Goal: Task Accomplishment & Management: Use online tool/utility

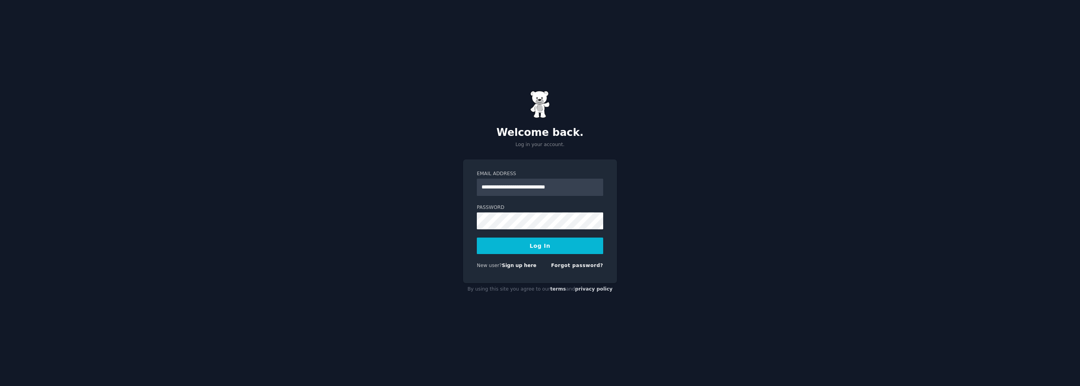
type input "**********"
click at [477, 237] on button "Log In" at bounding box center [540, 245] width 126 height 16
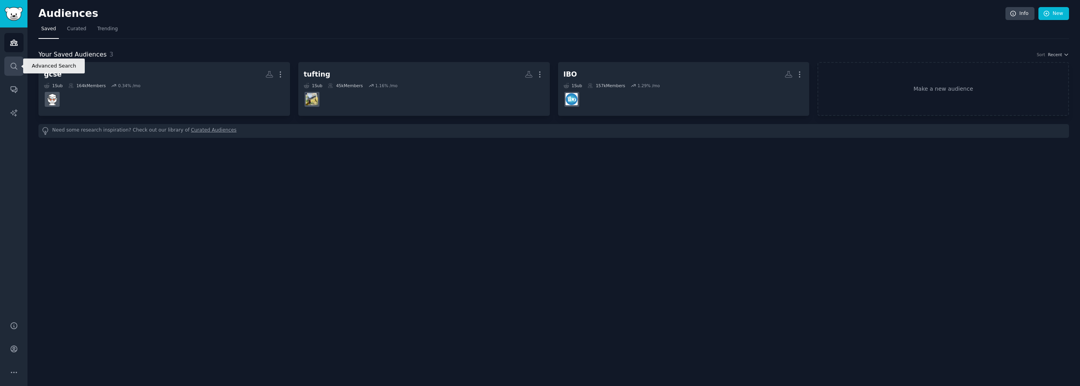
click at [14, 67] on icon "Sidebar" at bounding box center [14, 66] width 8 height 8
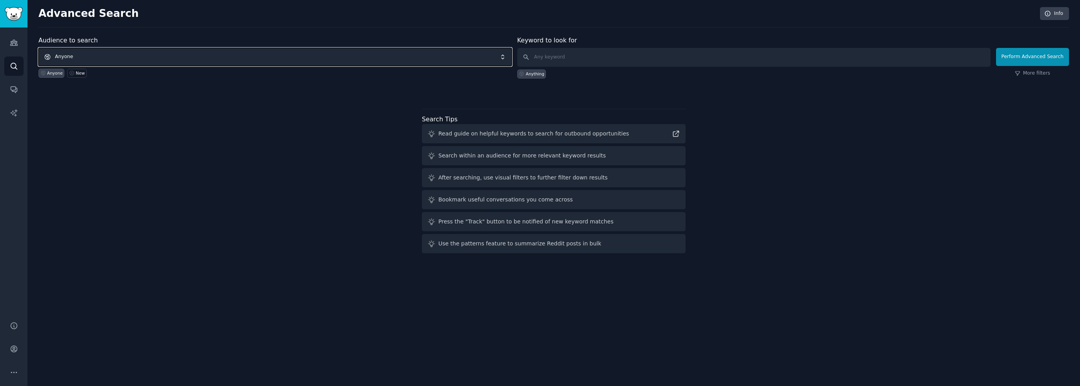
click at [171, 55] on span "Anyone" at bounding box center [274, 57] width 473 height 18
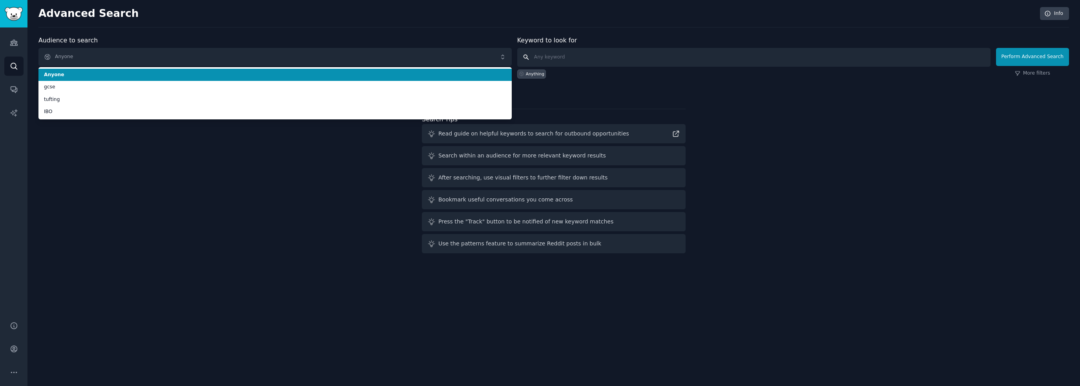
click at [600, 59] on input "text" at bounding box center [753, 57] width 473 height 19
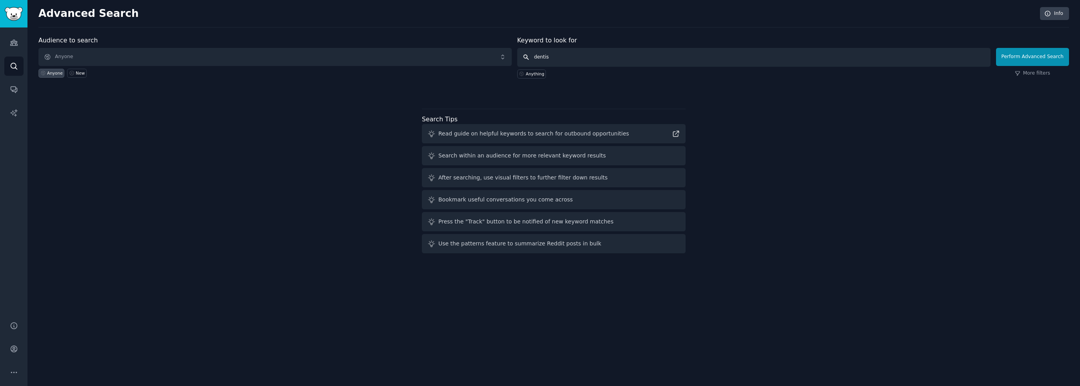
type input "dentist"
click button "Perform Advanced Search" at bounding box center [1032, 57] width 73 height 18
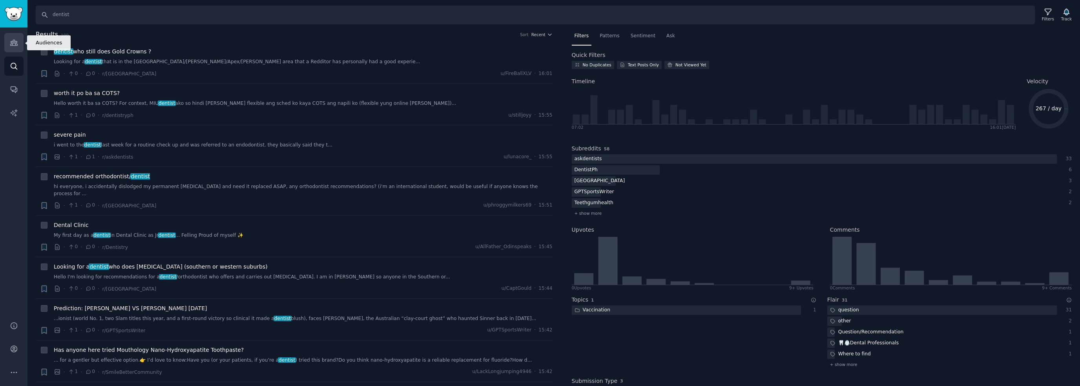
click at [7, 43] on link "Audiences" at bounding box center [13, 42] width 19 height 19
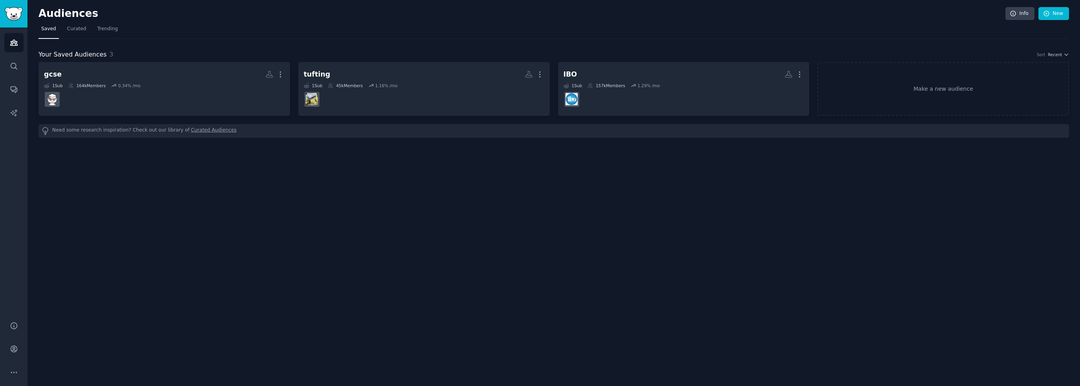
click at [889, 58] on div "Your Saved Audiences 3 Sort Recent" at bounding box center [553, 55] width 1031 height 10
click at [909, 84] on link "Make a new audience" at bounding box center [944, 89] width 252 height 54
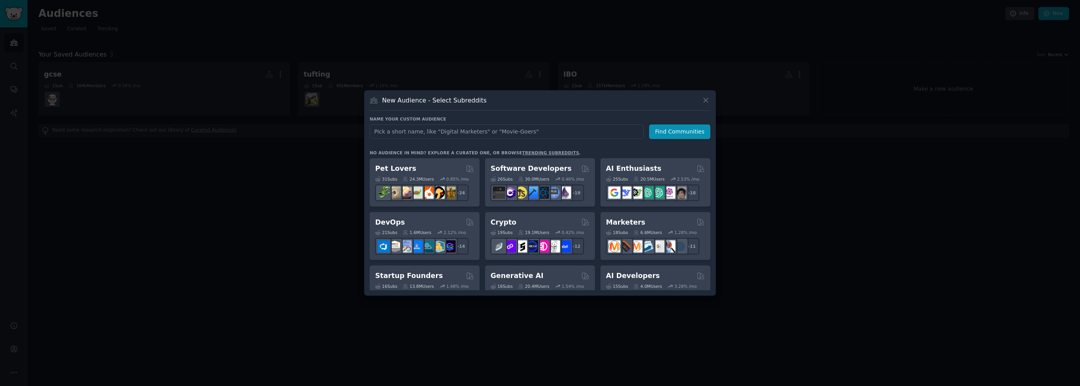
click at [518, 133] on input "text" at bounding box center [507, 131] width 274 height 15
type input "dentist"
click button "Find Communities" at bounding box center [679, 131] width 61 height 15
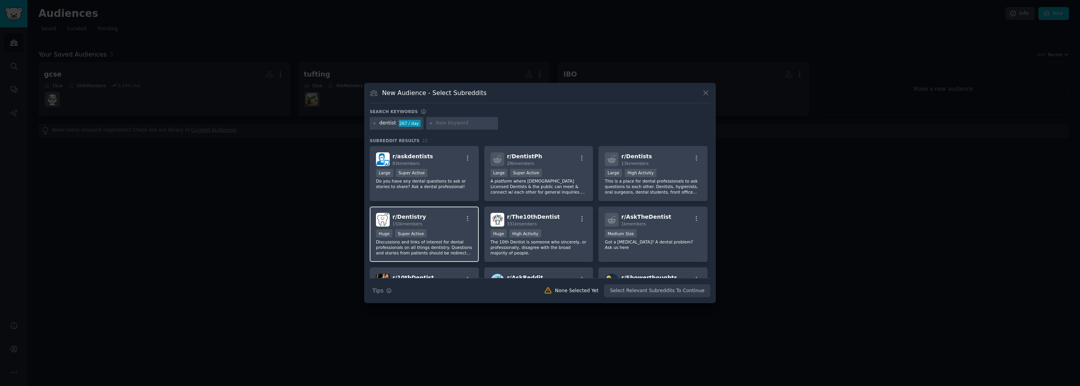
click at [444, 234] on div "Huge Super Active" at bounding box center [424, 234] width 97 height 10
click at [672, 183] on p "This is a place for dental professionals to ask questions to each other. Dentis…" at bounding box center [653, 186] width 97 height 16
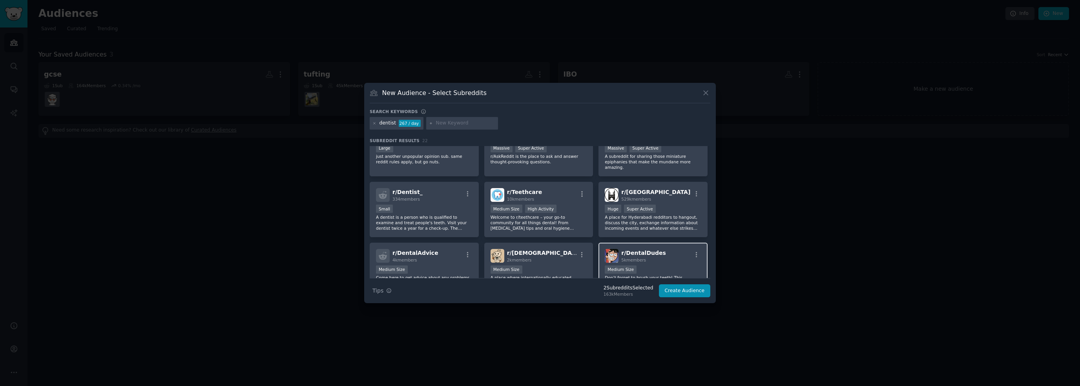
scroll to position [157, 0]
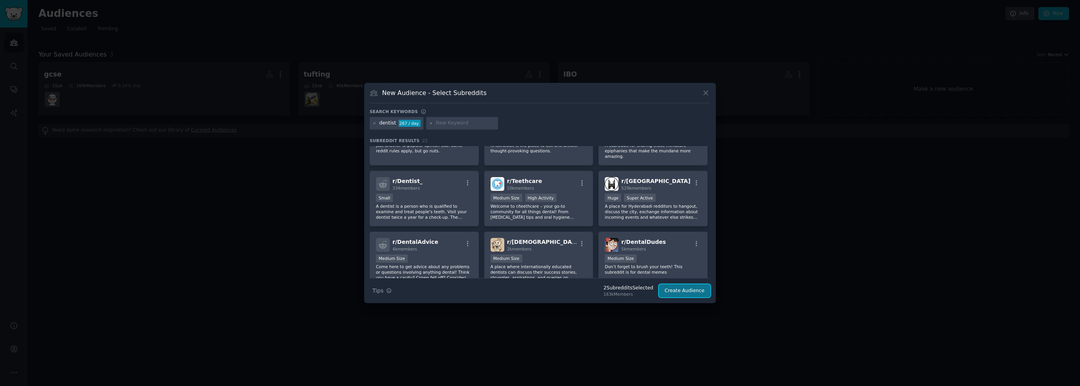
click at [679, 290] on button "Create Audience" at bounding box center [685, 290] width 52 height 13
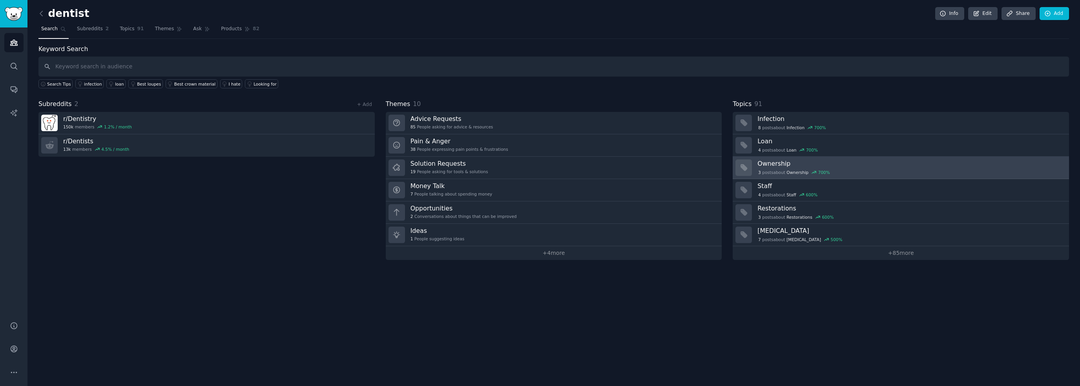
click at [772, 161] on h3 "Ownership" at bounding box center [910, 163] width 306 height 8
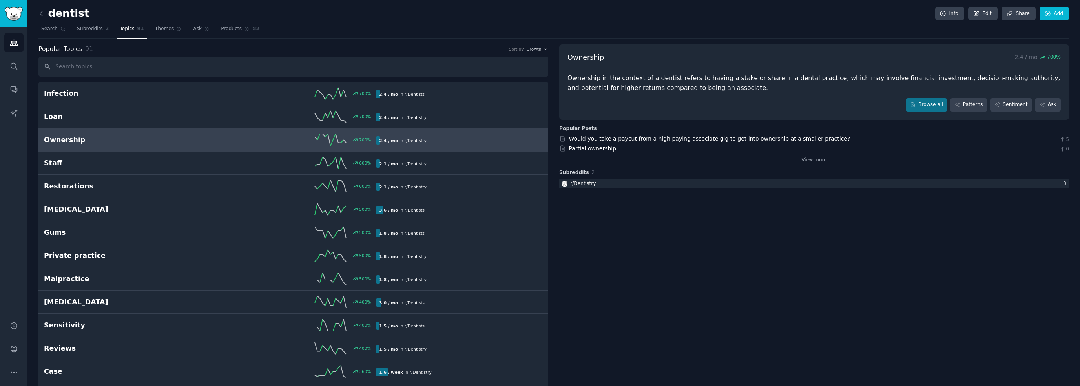
click at [697, 137] on link "Would you take a paycut from a high paying associate gig to get into ownership …" at bounding box center [709, 138] width 281 height 6
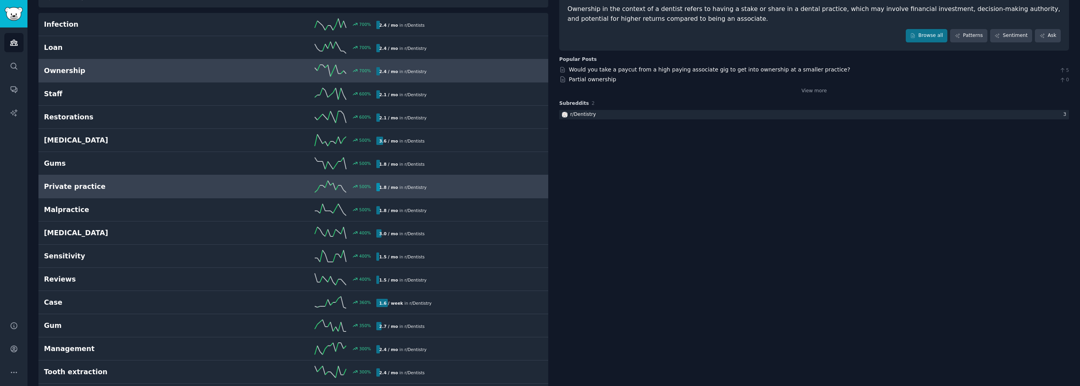
scroll to position [78, 0]
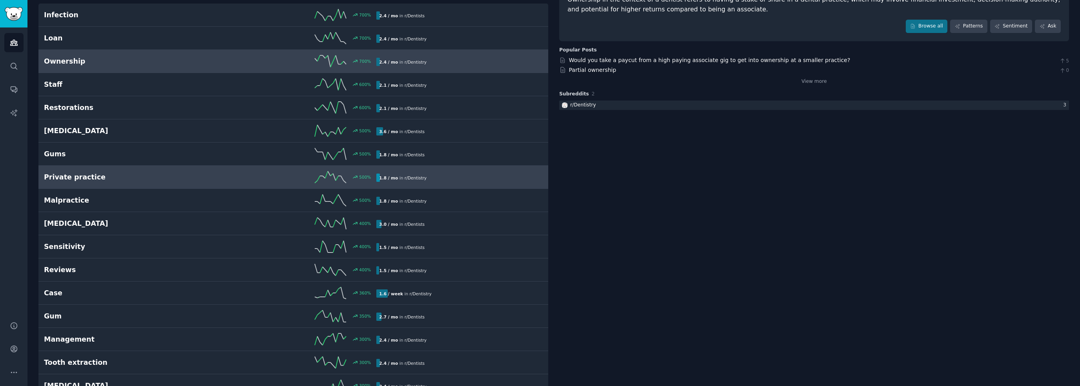
click at [184, 175] on h2 "Private practice" at bounding box center [127, 177] width 166 height 10
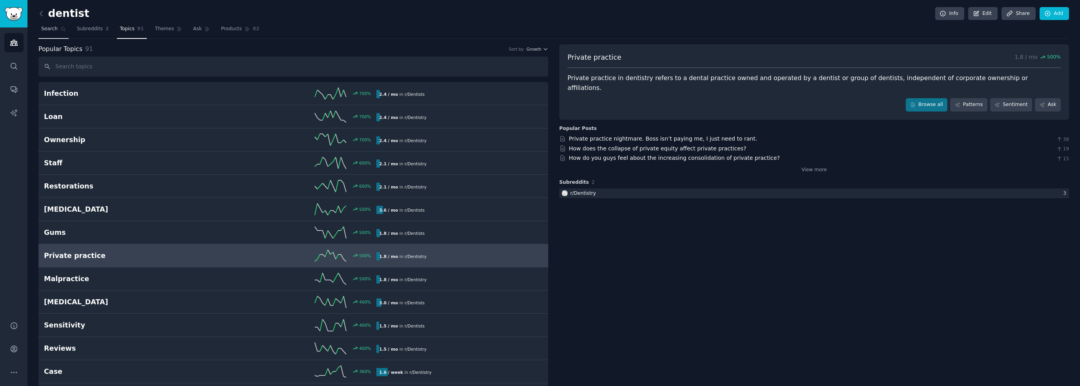
click at [55, 33] on link "Search" at bounding box center [53, 31] width 30 height 16
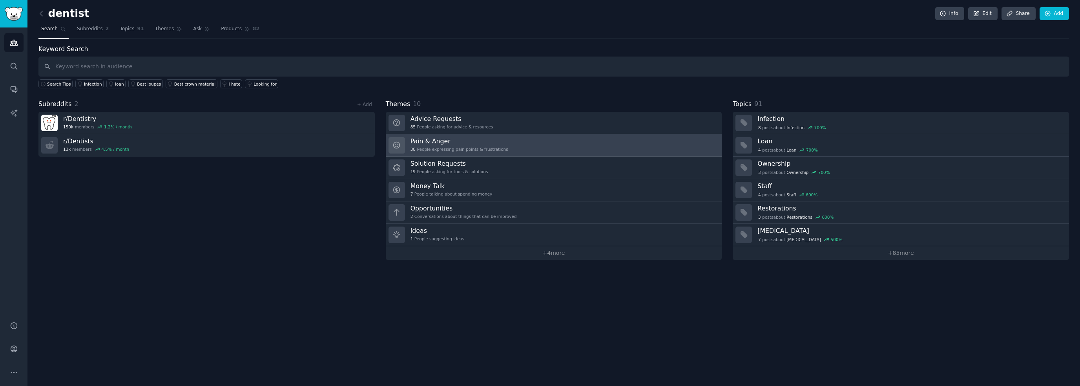
click at [466, 146] on div "38 People expressing pain points & frustrations" at bounding box center [460, 148] width 98 height 5
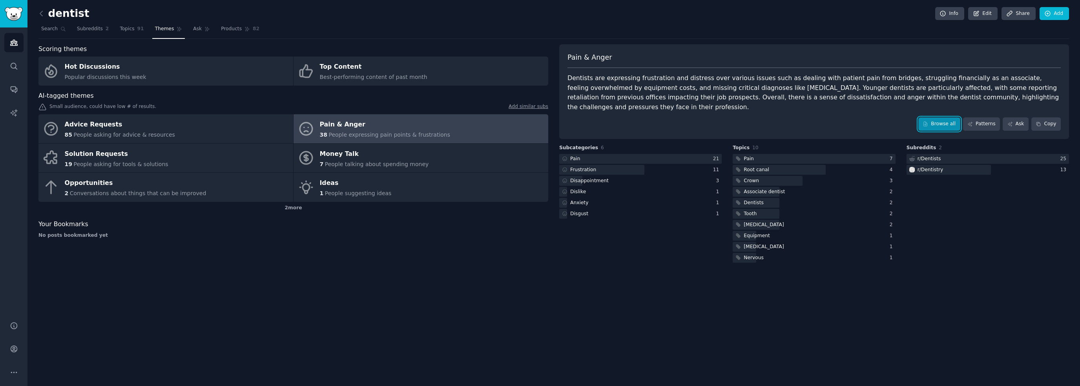
click at [949, 117] on link "Browse all" at bounding box center [939, 123] width 42 height 13
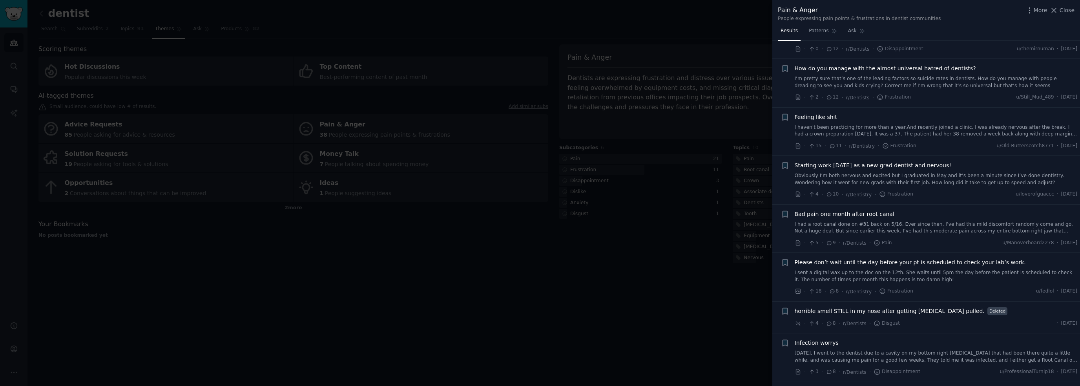
scroll to position [824, 0]
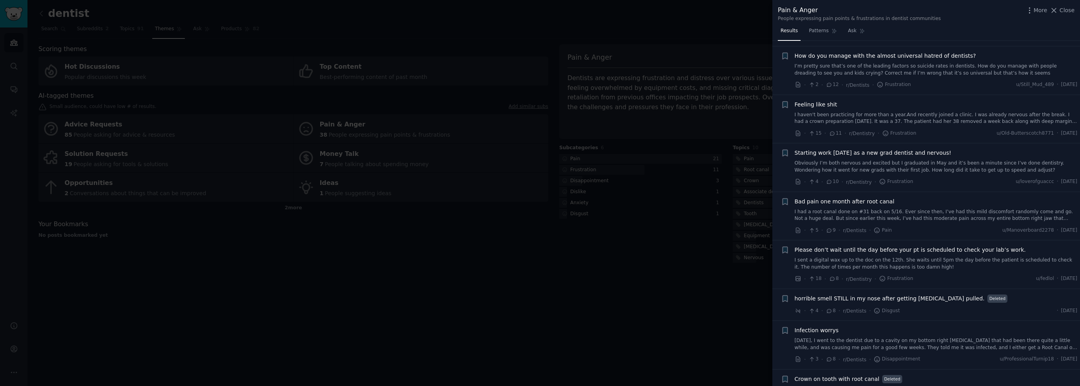
click at [135, 219] on div at bounding box center [540, 193] width 1080 height 386
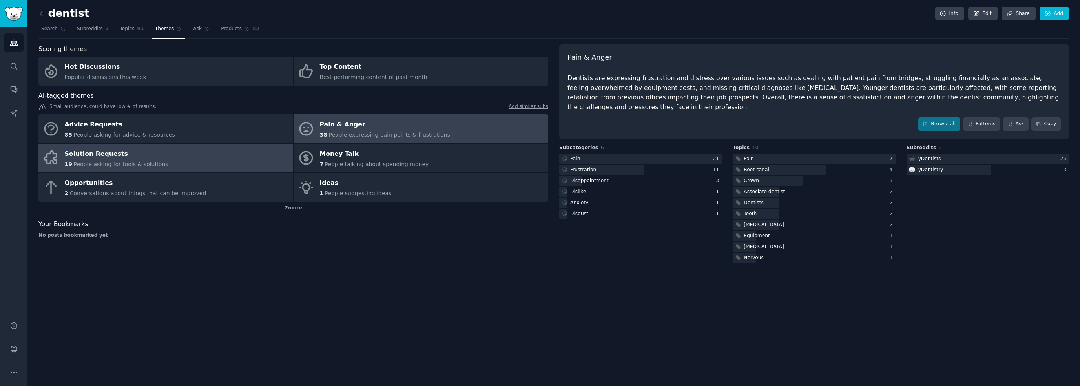
click at [102, 152] on div "Solution Requests" at bounding box center [117, 154] width 104 height 13
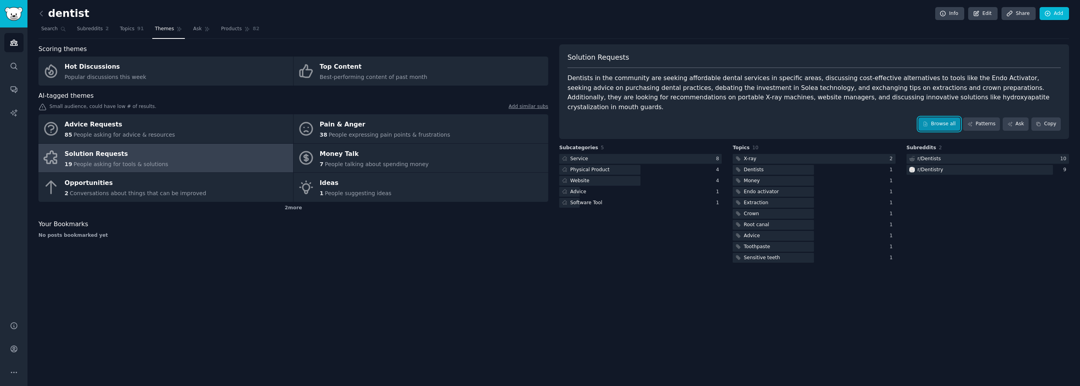
click at [945, 117] on link "Browse all" at bounding box center [939, 123] width 42 height 13
